Goal: Task Accomplishment & Management: Complete application form

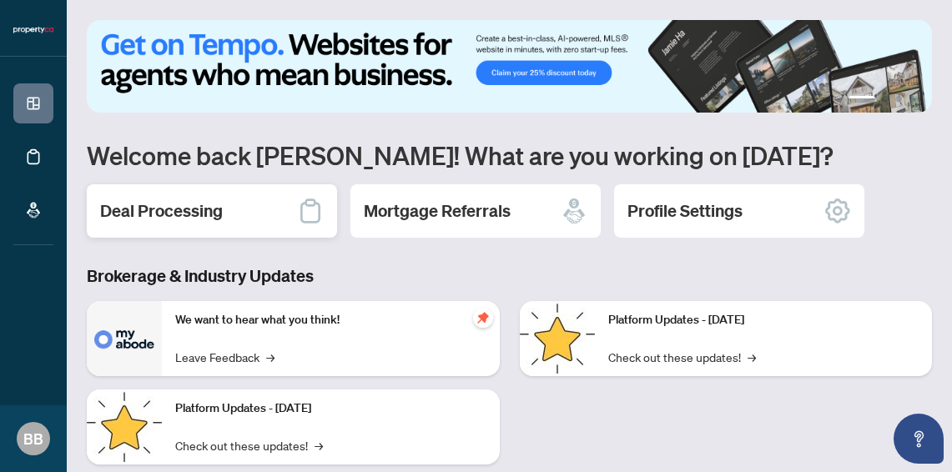
click at [192, 220] on h2 "Deal Processing" at bounding box center [161, 210] width 123 height 23
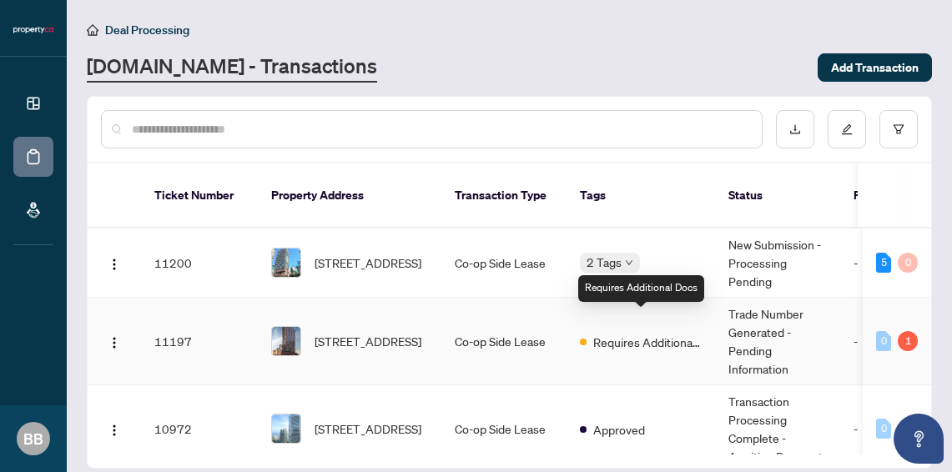
click at [636, 333] on span "Requires Additional Docs" at bounding box center [647, 342] width 108 height 18
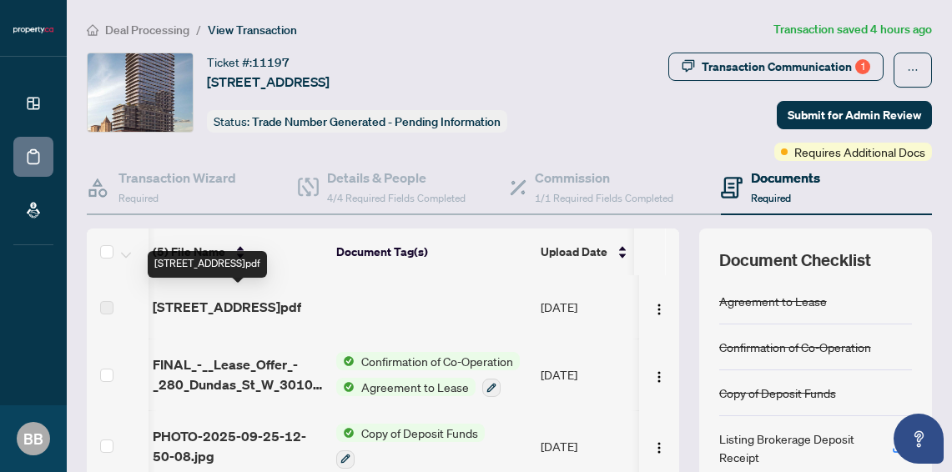
click at [244, 300] on span "[STREET_ADDRESS]pdf" at bounding box center [227, 307] width 149 height 20
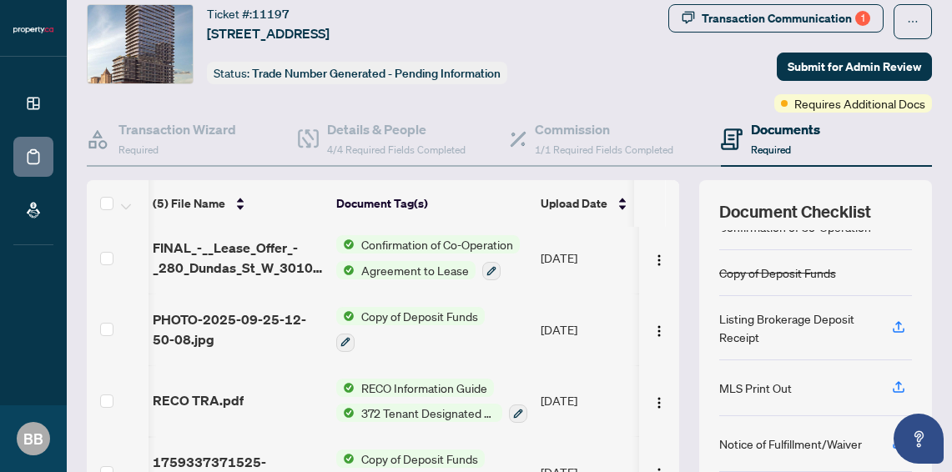
scroll to position [78, 3]
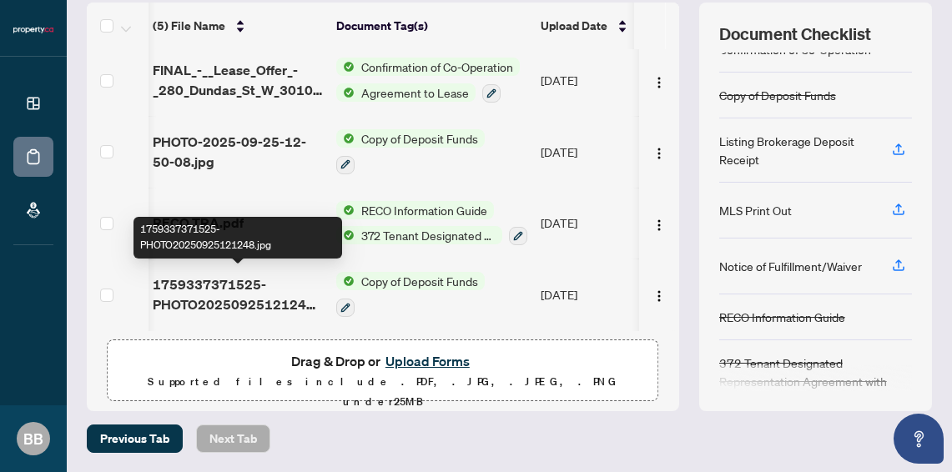
click at [254, 290] on span "1759337371525-PHOTO20250925121248.jpg" at bounding box center [238, 295] width 170 height 40
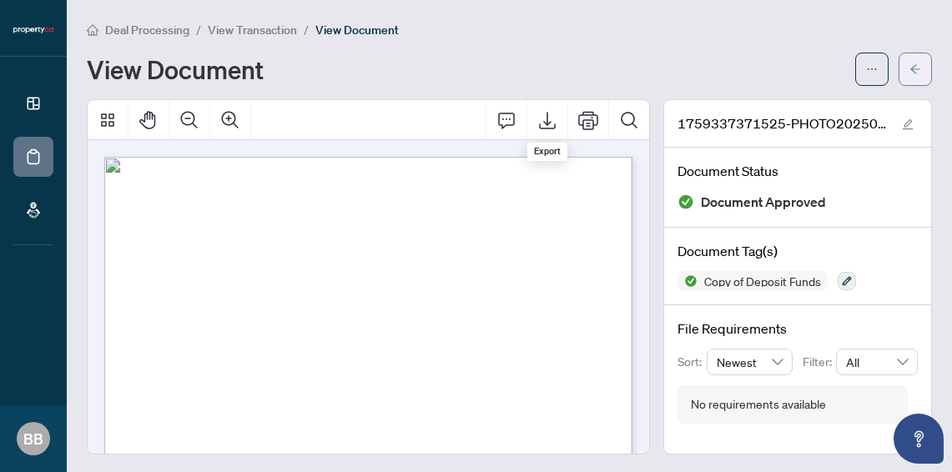
click at [920, 66] on icon "arrow-left" at bounding box center [916, 69] width 12 height 12
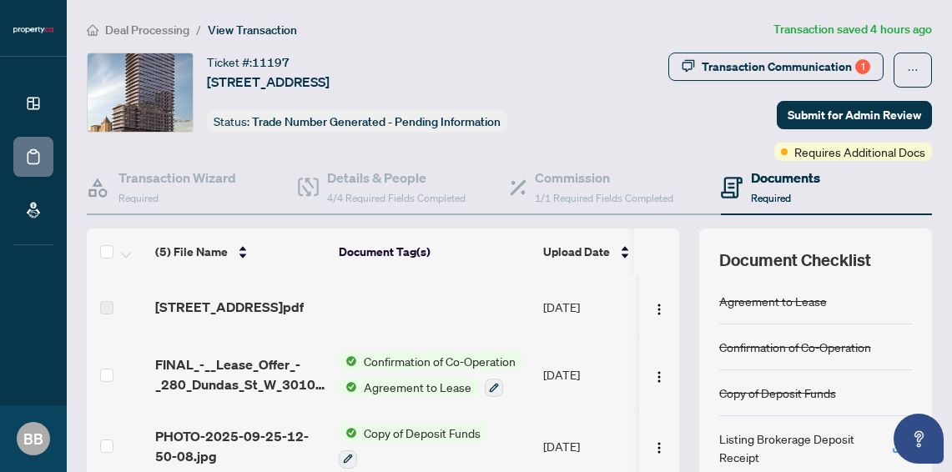
click at [270, 310] on span "[STREET_ADDRESS]pdf" at bounding box center [229, 307] width 149 height 20
click at [265, 297] on span "[STREET_ADDRESS]pdf" at bounding box center [229, 307] width 149 height 20
click at [270, 300] on span "[STREET_ADDRESS]pdf" at bounding box center [229, 307] width 149 height 20
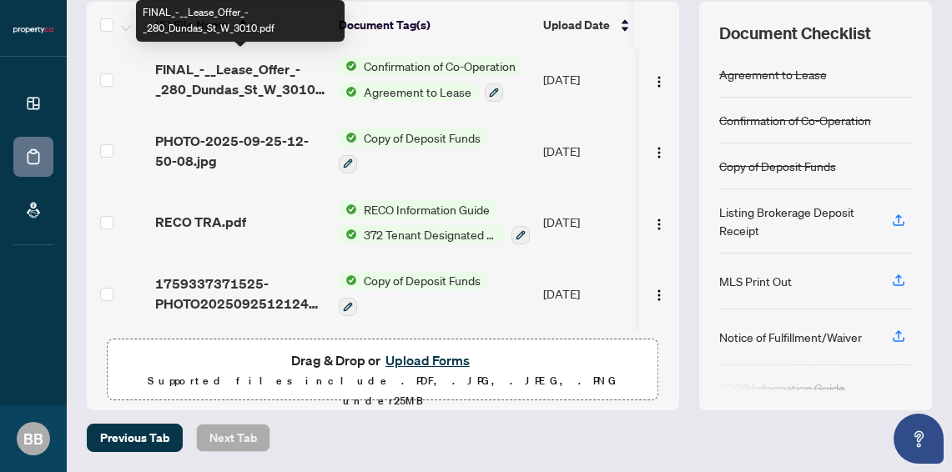
scroll to position [226, 0]
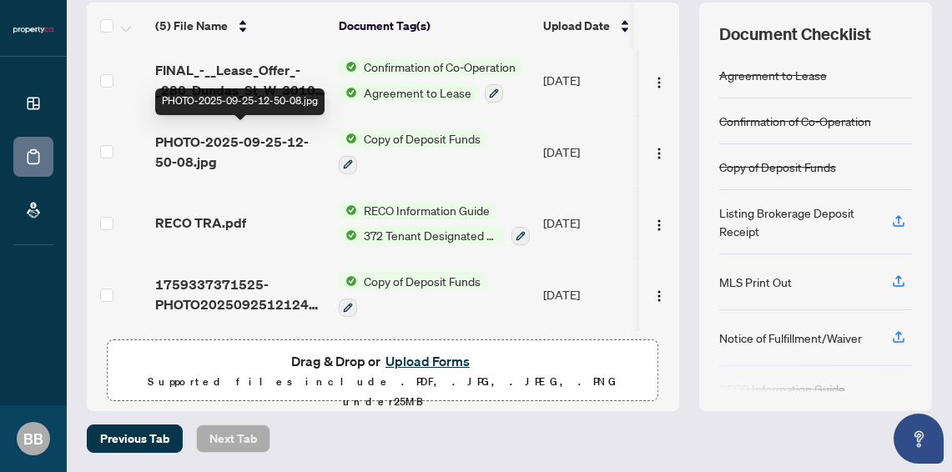
click at [224, 143] on span "PHOTO-2025-09-25-12-50-08.jpg" at bounding box center [240, 152] width 170 height 40
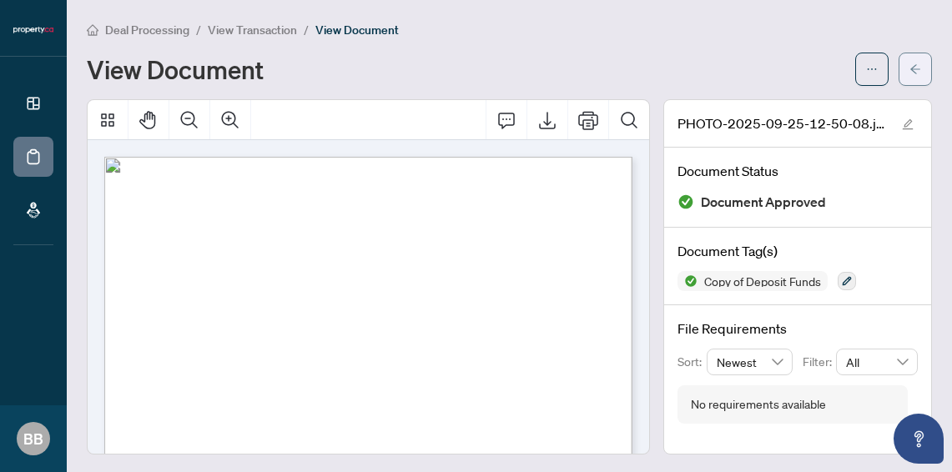
click at [909, 76] on button "button" at bounding box center [915, 69] width 33 height 33
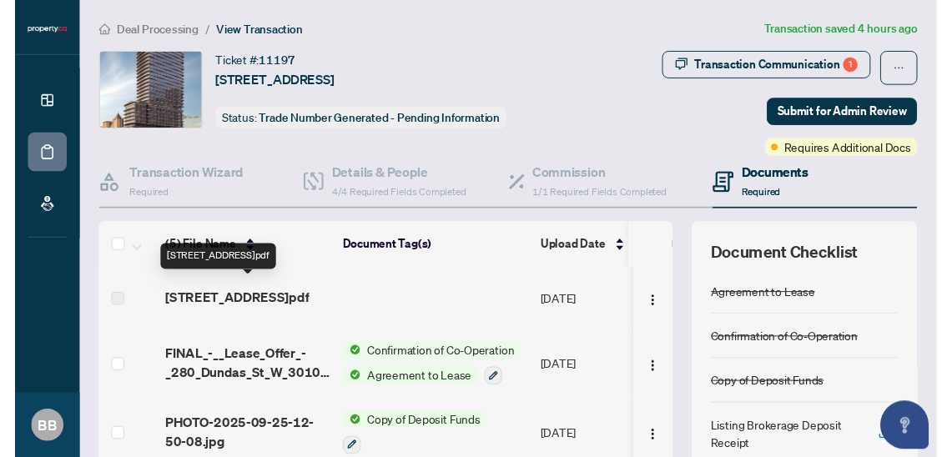
scroll to position [70, 0]
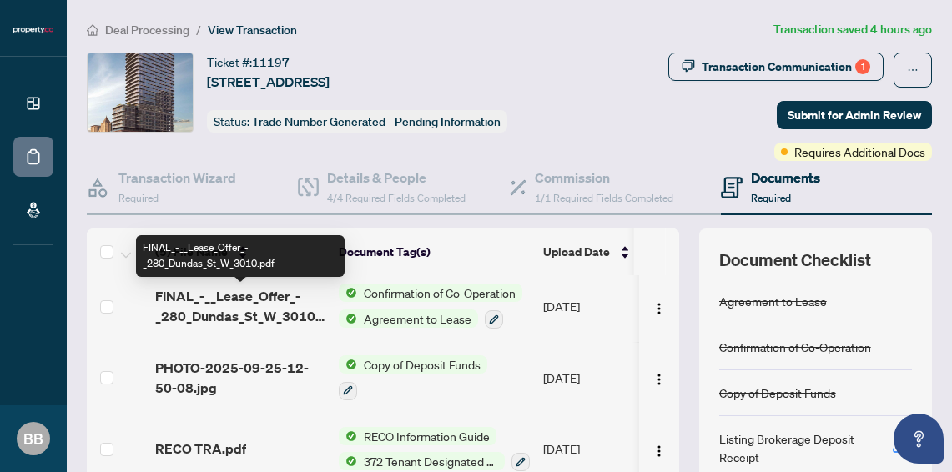
click at [230, 323] on span "FINAL_-__Lease_Offer_-_280_Dundas_St_W_3010.pdf" at bounding box center [240, 306] width 170 height 40
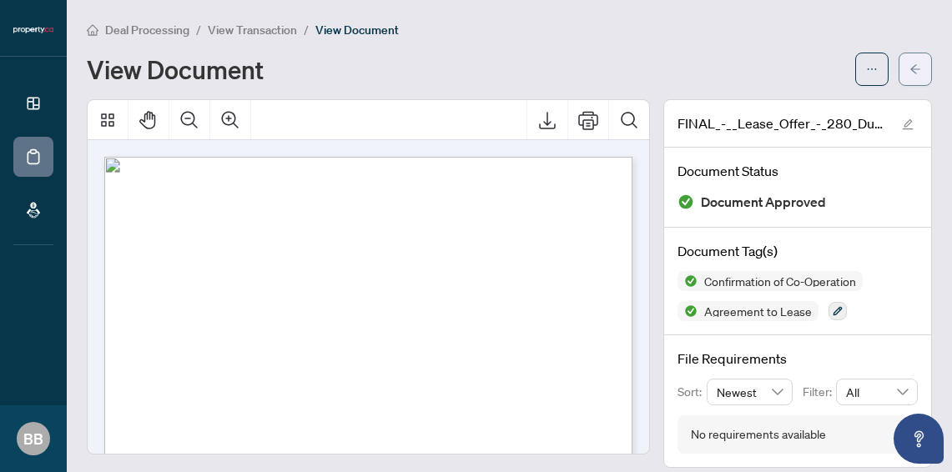
click at [923, 70] on button "button" at bounding box center [915, 69] width 33 height 33
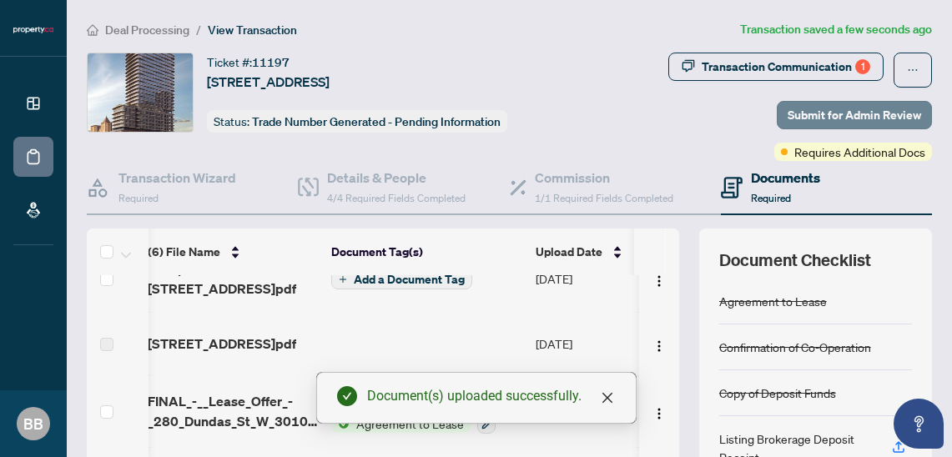
click at [869, 117] on span "Submit for Admin Review" at bounding box center [855, 115] width 134 height 27
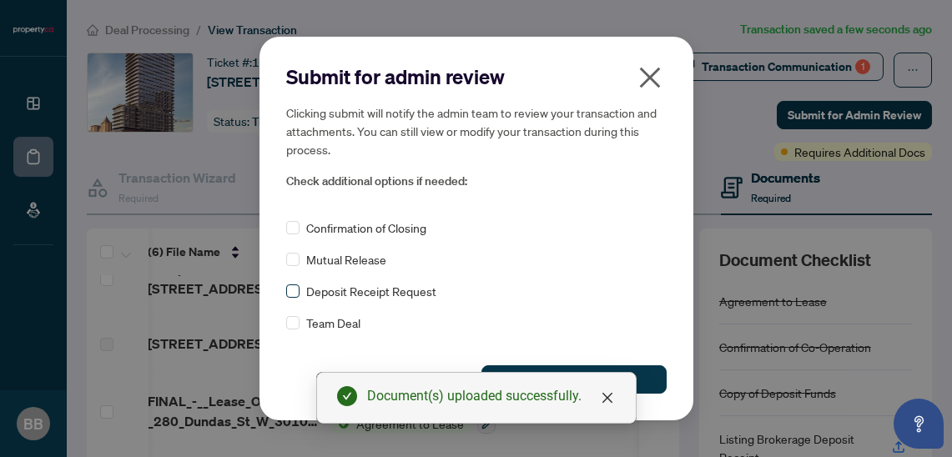
click at [296, 295] on span at bounding box center [292, 291] width 13 height 13
click at [661, 373] on button "Submit" at bounding box center [573, 379] width 185 height 28
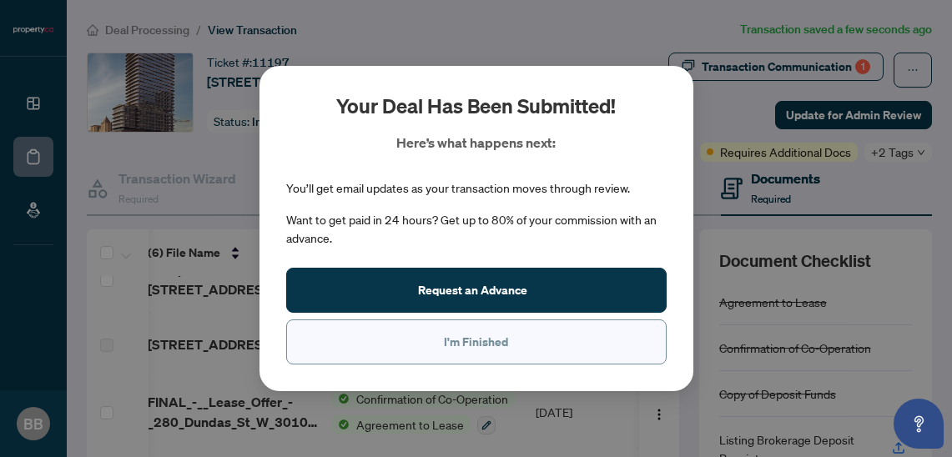
click at [564, 337] on button "I'm Finished" at bounding box center [476, 342] width 380 height 45
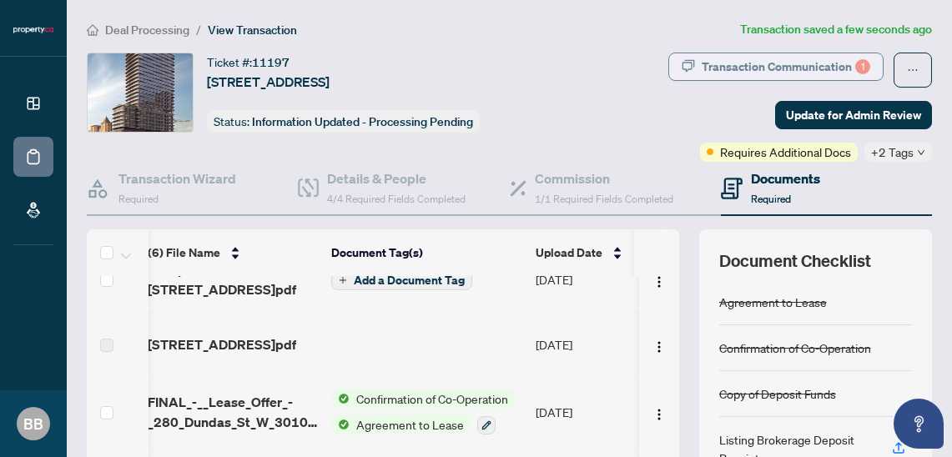
click at [806, 66] on div "Transaction Communication 1" at bounding box center [786, 66] width 169 height 27
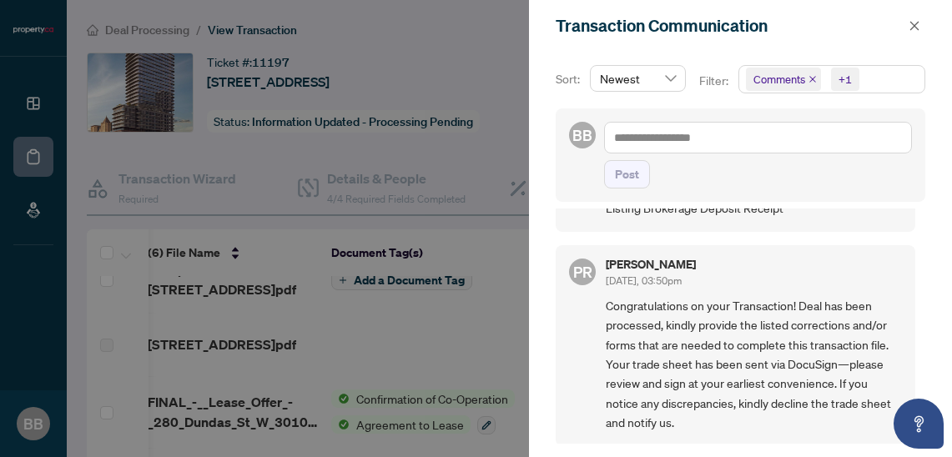
scroll to position [90, 0]
click at [481, 126] on div at bounding box center [476, 228] width 952 height 457
click at [912, 26] on icon "close" at bounding box center [915, 26] width 12 height 12
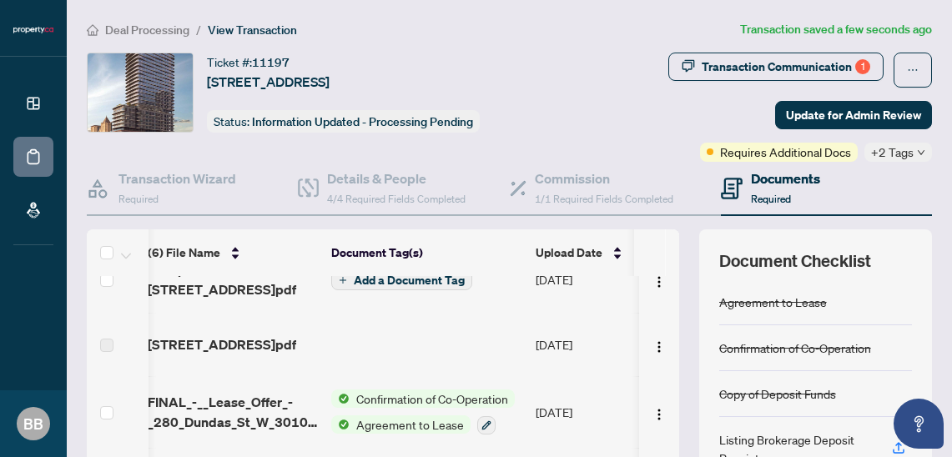
scroll to position [0, 0]
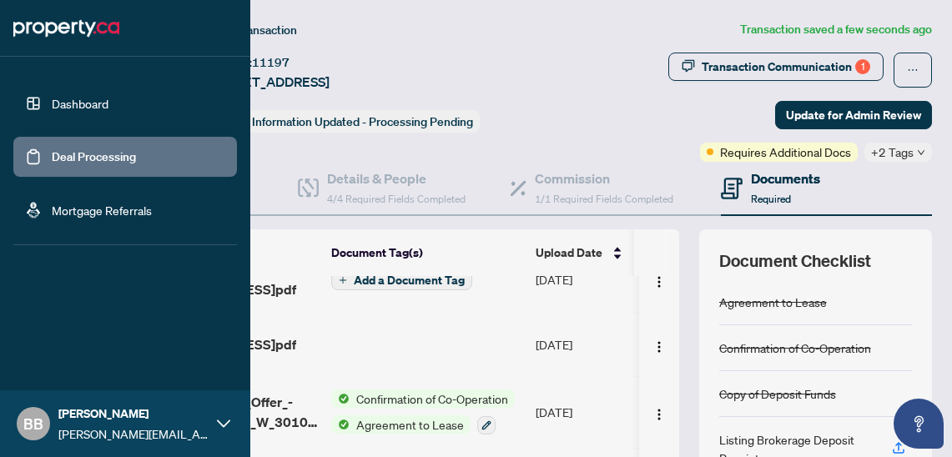
click at [52, 151] on link "Deal Processing" at bounding box center [94, 156] width 84 height 15
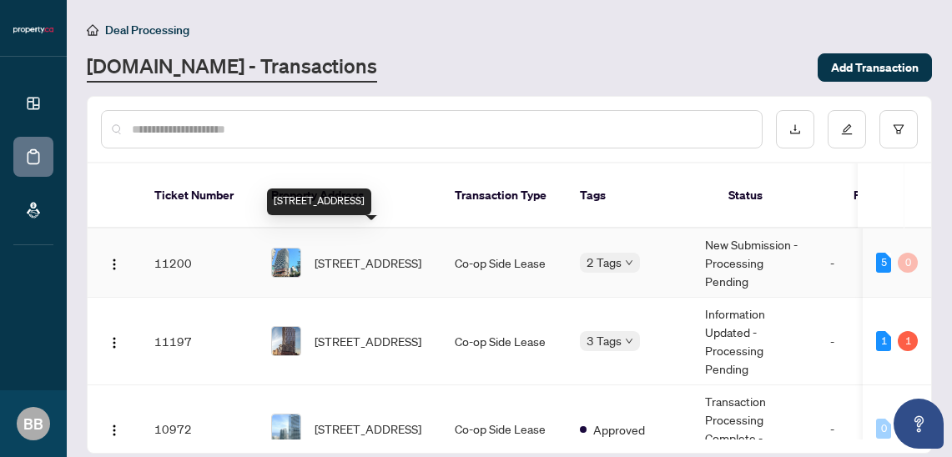
click at [397, 254] on span "[STREET_ADDRESS]" at bounding box center [368, 263] width 107 height 18
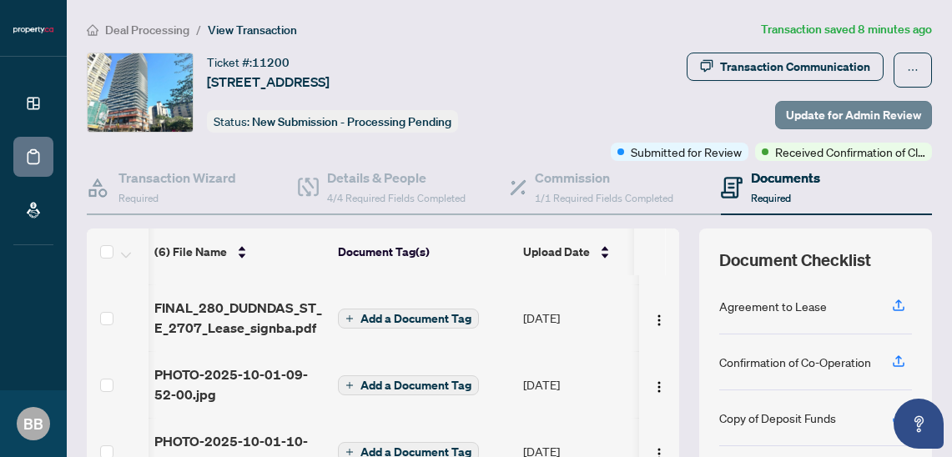
click at [848, 115] on span "Update for Admin Review" at bounding box center [853, 115] width 135 height 27
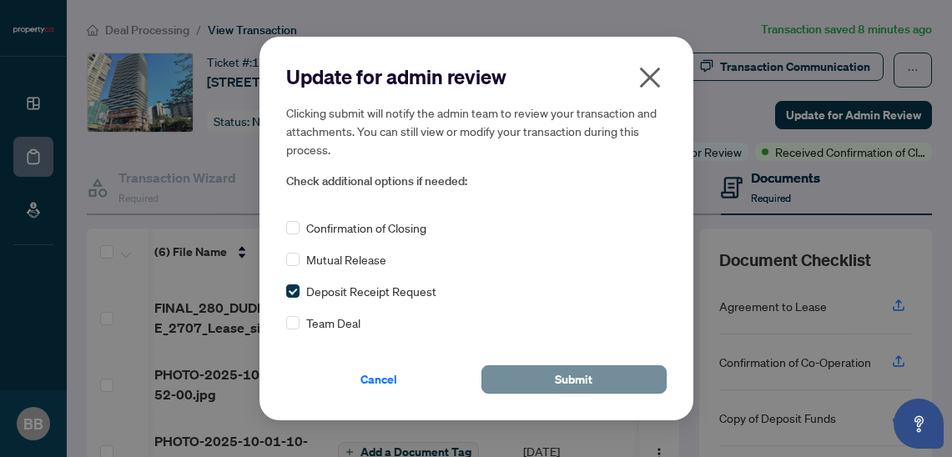
click at [516, 375] on button "Submit" at bounding box center [573, 379] width 185 height 28
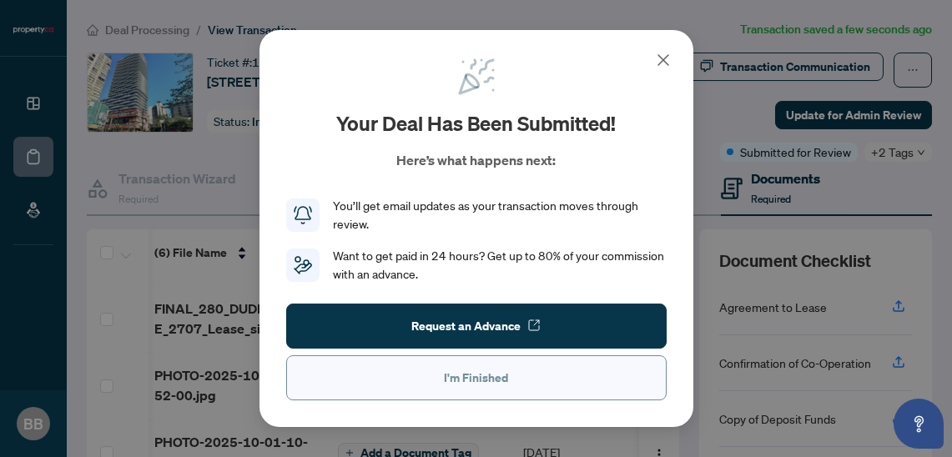
click at [463, 383] on span "I'm Finished" at bounding box center [476, 378] width 64 height 27
